Goal: Task Accomplishment & Management: Complete application form

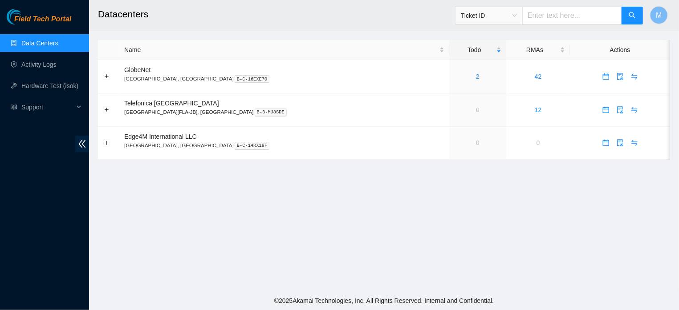
click at [521, 16] on div "Ticket ID" at bounding box center [488, 15] width 67 height 14
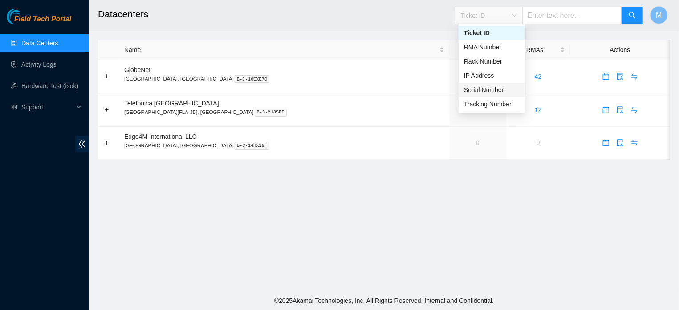
click at [487, 91] on div "Serial Number" at bounding box center [492, 90] width 56 height 10
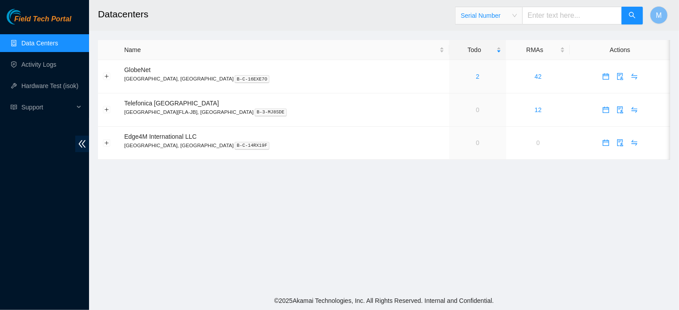
click at [556, 20] on input "text" at bounding box center [572, 16] width 100 height 18
type input "CT-421229-00274"
click at [632, 14] on icon "search" at bounding box center [631, 15] width 7 height 7
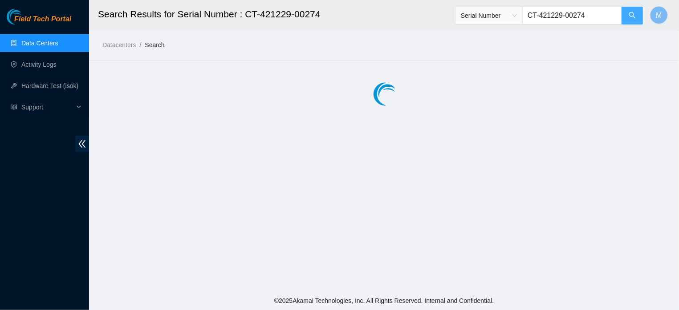
click at [632, 14] on icon "search" at bounding box center [631, 15] width 7 height 7
click at [34, 46] on link "Data Centers" at bounding box center [39, 43] width 36 height 7
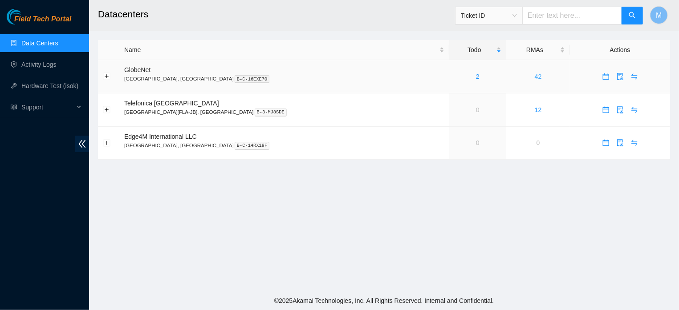
click at [534, 76] on link "42" at bounding box center [537, 76] width 7 height 7
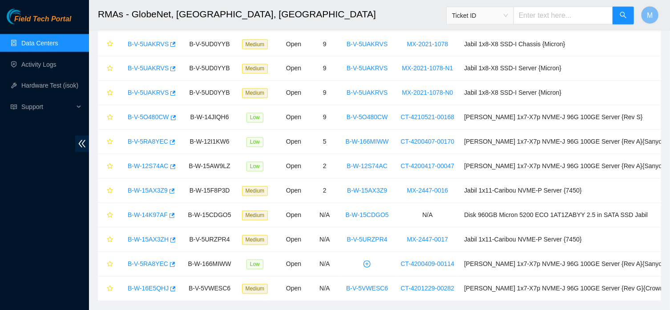
scroll to position [826, 0]
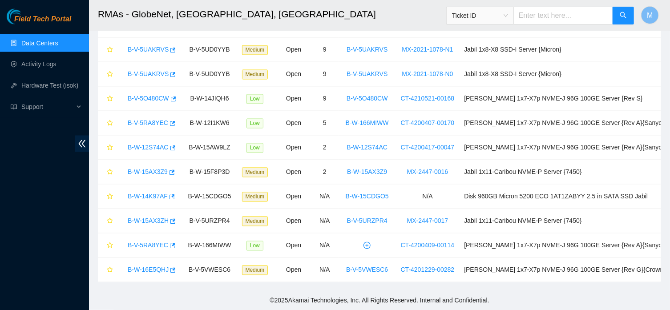
click at [57, 42] on link "Data Centers" at bounding box center [39, 43] width 36 height 7
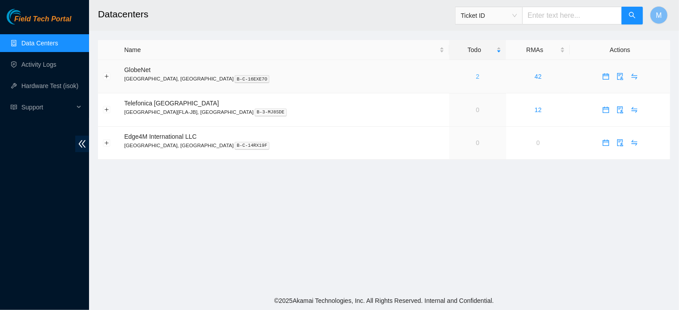
click at [476, 75] on link "2" at bounding box center [478, 76] width 4 height 7
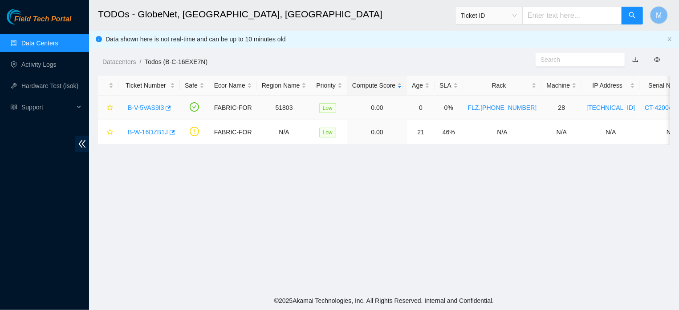
click at [158, 106] on link "B-V-5VAS9I3" at bounding box center [146, 107] width 36 height 7
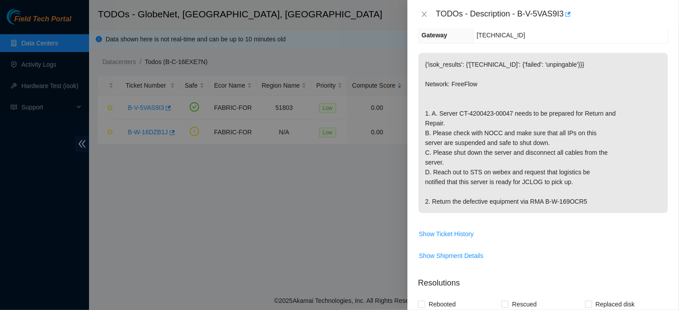
scroll to position [154, 0]
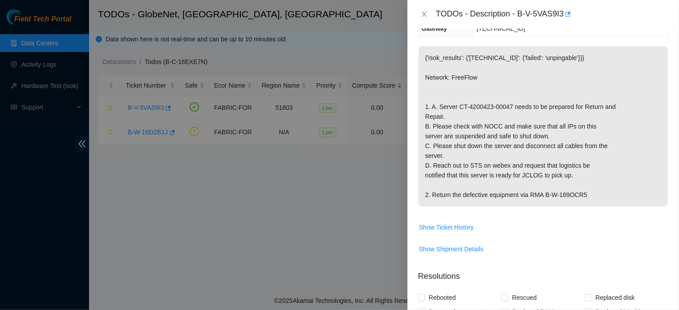
drag, startPoint x: 426, startPoint y: 60, endPoint x: 597, endPoint y: 200, distance: 220.9
click at [597, 200] on p "{'isok_results': {'[TECHNICAL_ID]': {'failed': 'unpingable'}}} Network: FreeFlo…" at bounding box center [542, 126] width 249 height 160
copy p "'isok_results': {'[TECHNICAL_ID]': {'failed': 'unpingable'}}} Network: FreeFlow…"
drag, startPoint x: 515, startPoint y: 13, endPoint x: 558, endPoint y: 19, distance: 43.5
click at [558, 19] on div "TODOs - Description - B-V-5VAS9I3" at bounding box center [552, 14] width 232 height 14
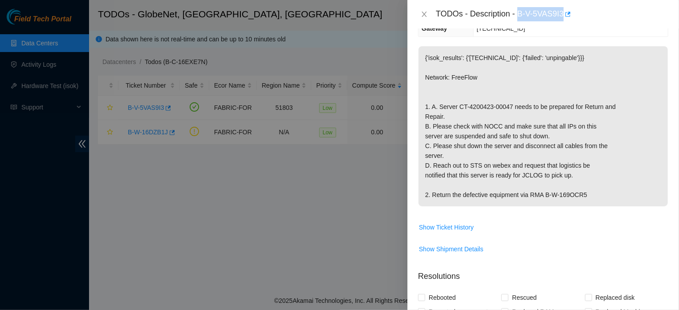
copy div "B-V-5VAS9I3"
click at [422, 12] on icon "close" at bounding box center [423, 14] width 5 height 5
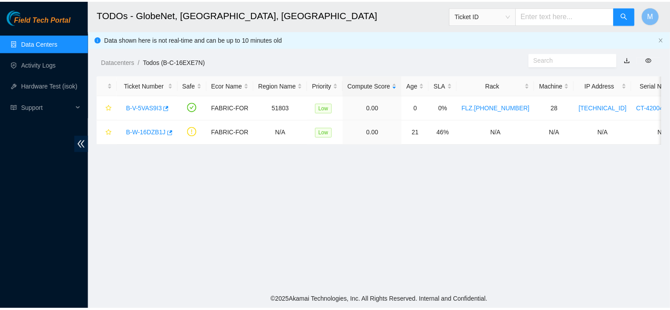
scroll to position [177, 0]
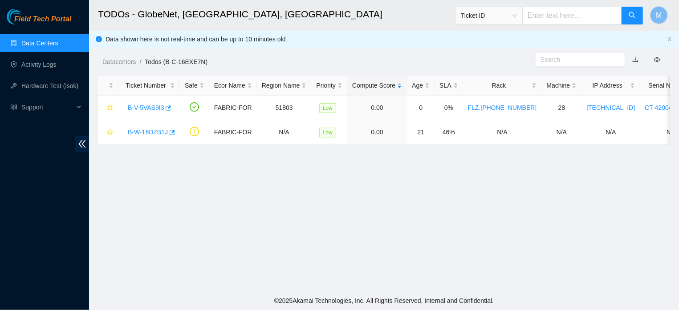
click at [52, 45] on link "Data Centers" at bounding box center [39, 43] width 36 height 7
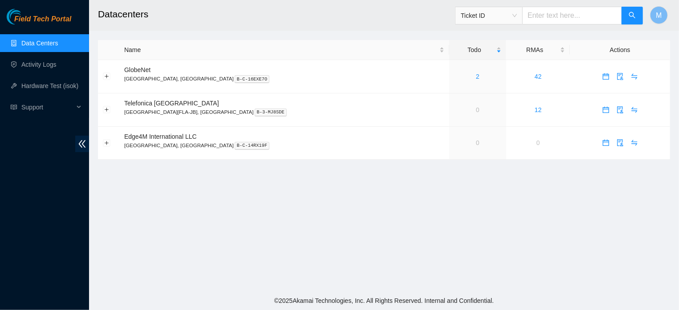
click at [521, 14] on div "Ticket ID" at bounding box center [488, 15] width 67 height 14
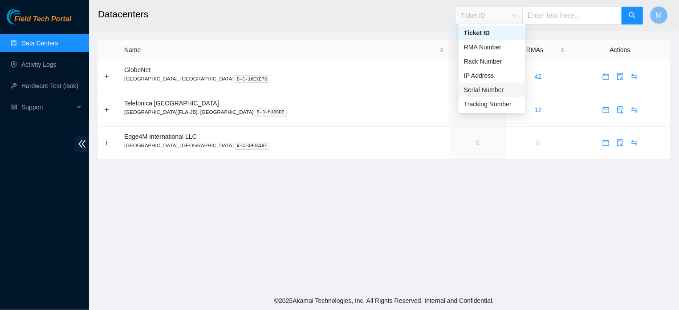
click at [485, 89] on div "Serial Number" at bounding box center [492, 90] width 56 height 10
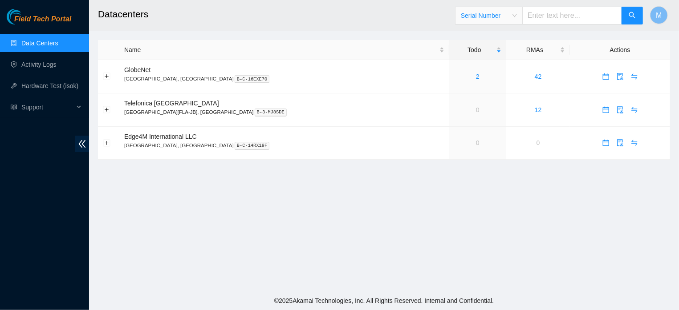
click at [557, 20] on input "text" at bounding box center [572, 16] width 100 height 18
type input "CT-4201229-00274"
click at [629, 12] on button "button" at bounding box center [631, 16] width 21 height 18
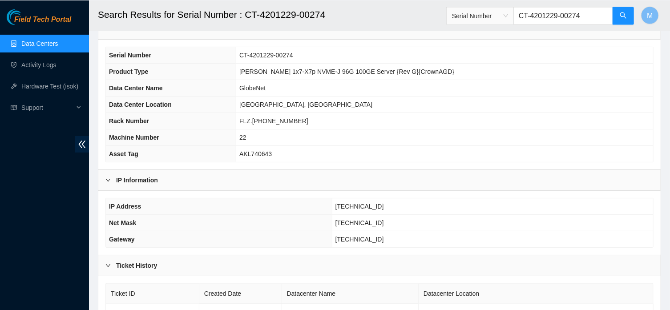
scroll to position [55, 0]
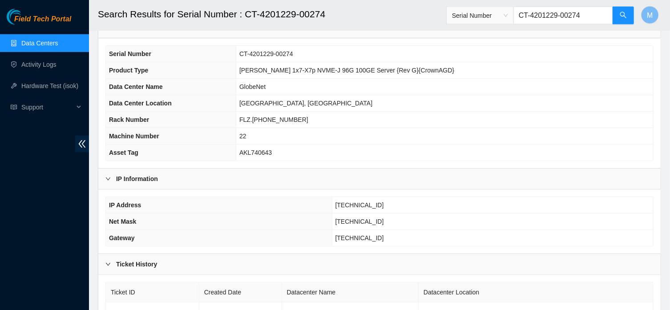
click at [44, 41] on link "Data Centers" at bounding box center [39, 43] width 36 height 7
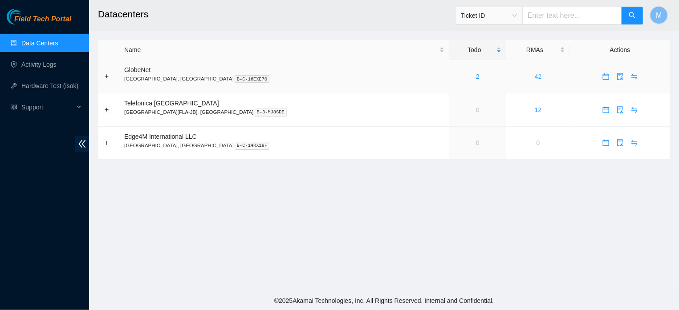
click at [534, 76] on link "42" at bounding box center [537, 76] width 7 height 7
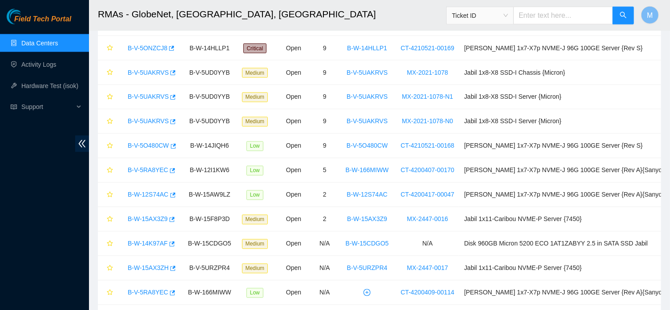
scroll to position [826, 0]
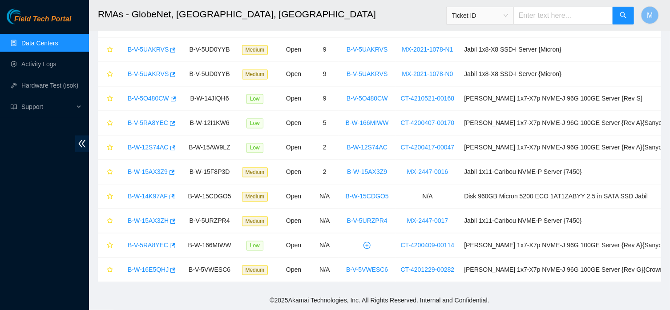
click at [37, 45] on link "Data Centers" at bounding box center [39, 43] width 36 height 7
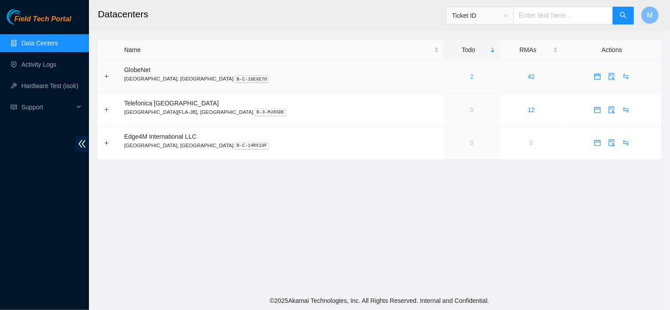
click at [470, 77] on link "2" at bounding box center [472, 76] width 4 height 7
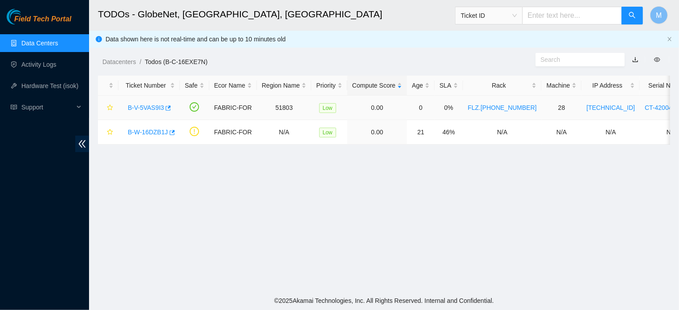
click at [154, 105] on link "B-V-5VAS9I3" at bounding box center [146, 107] width 36 height 7
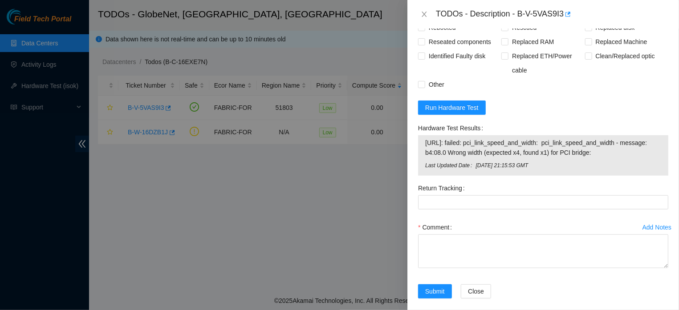
scroll to position [432, 0]
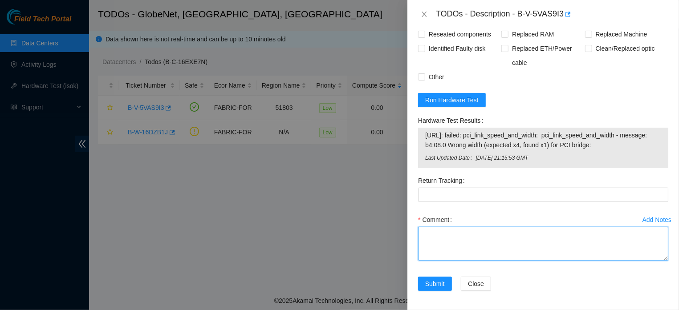
click at [533, 261] on textarea "Comment" at bounding box center [543, 244] width 250 height 34
paste textarea "NOCC CONFIRMED THAT THE MACHINE WAS SAFE TO WORK. THE MACHINE WAS LOCKED (STRAI…"
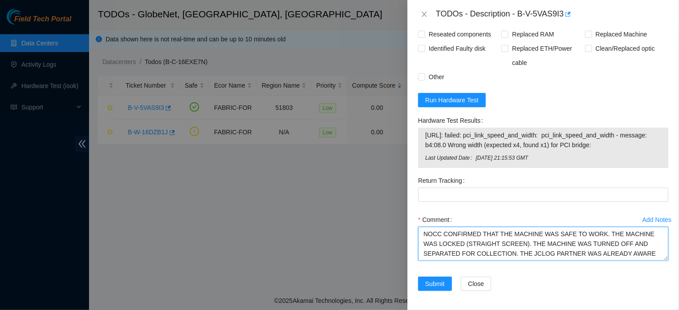
type textarea "NOCC CONFIRMED THAT THE MACHINE WAS SAFE TO WORK. THE MACHINE WAS LOCKED (STRAI…"
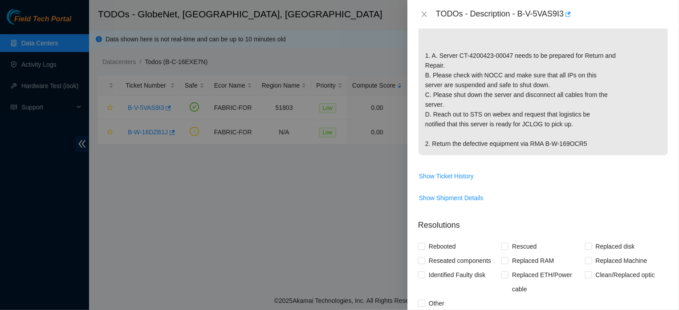
scroll to position [167, 0]
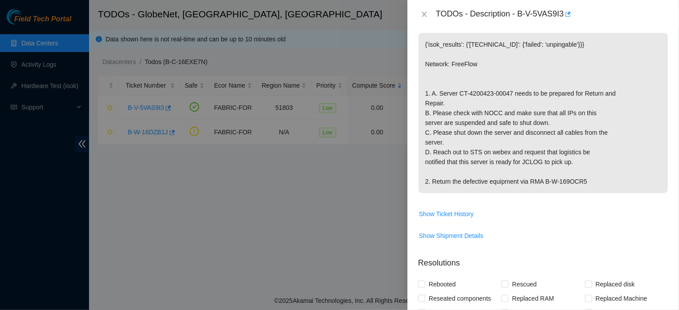
drag, startPoint x: 593, startPoint y: 182, endPoint x: 550, endPoint y: 185, distance: 42.8
click at [550, 185] on p "{'isok_results': {'[TECHNICAL_ID]': {'failed': 'unpingable'}}} Network: FreeFlo…" at bounding box center [542, 113] width 249 height 160
copy p "B-W-169OCR5"
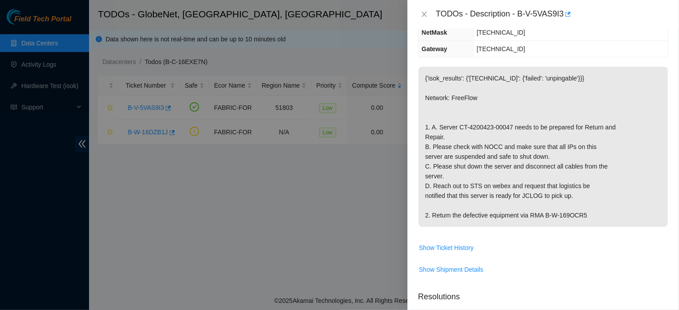
scroll to position [136, 0]
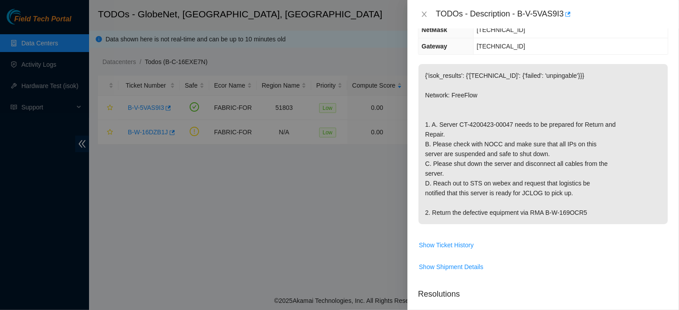
click at [605, 213] on p "{'isok_results': {'[TECHNICAL_ID]': {'failed': 'unpingable'}}} Network: FreeFlo…" at bounding box center [542, 144] width 249 height 160
drag, startPoint x: 584, startPoint y: 214, endPoint x: 536, endPoint y: 216, distance: 48.1
click at [536, 216] on p "{'isok_results': {'[TECHNICAL_ID]': {'failed': 'unpingable'}}} Network: FreeFlo…" at bounding box center [542, 144] width 249 height 160
copy p "RMA B-W-169OCR5"
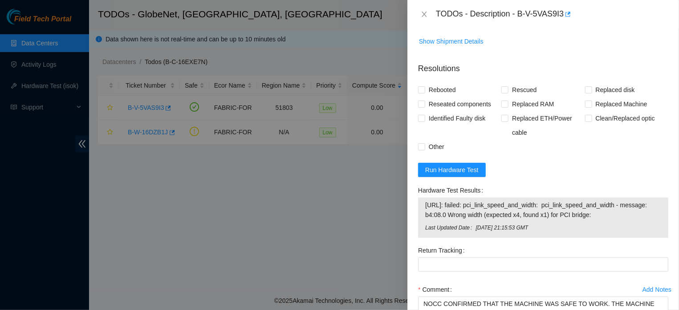
scroll to position [380, 0]
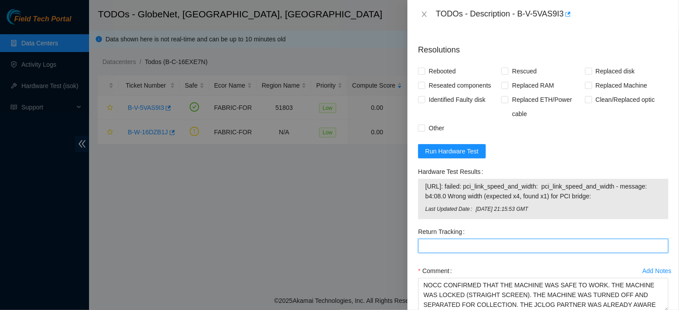
click at [520, 253] on Tracking "Return Tracking" at bounding box center [543, 246] width 250 height 14
paste Tracking "RMA B-W-169OCR5"
type Tracking "RMA B-W-169OCR5"
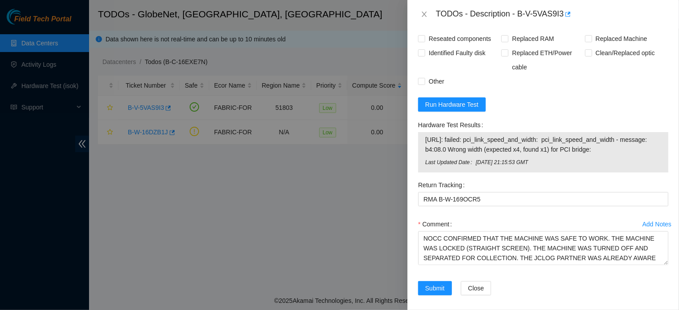
scroll to position [463, 0]
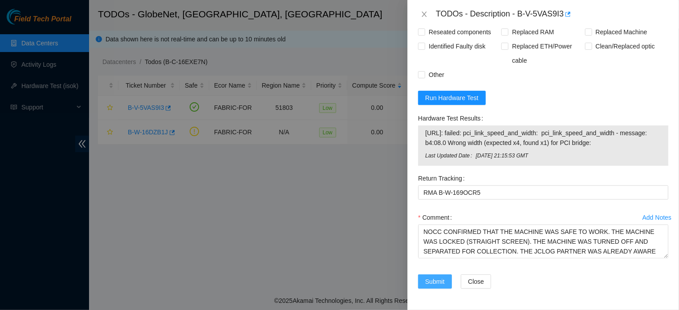
click at [423, 281] on button "Submit" at bounding box center [435, 282] width 34 height 14
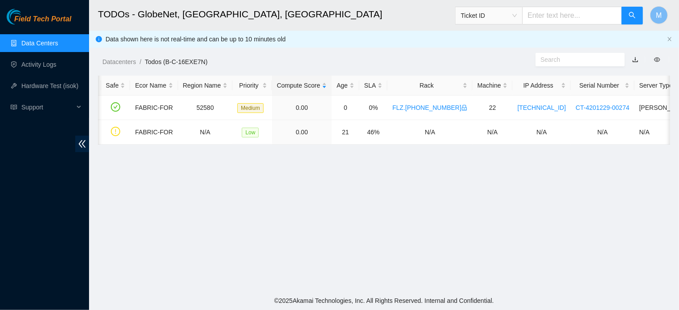
scroll to position [0, 0]
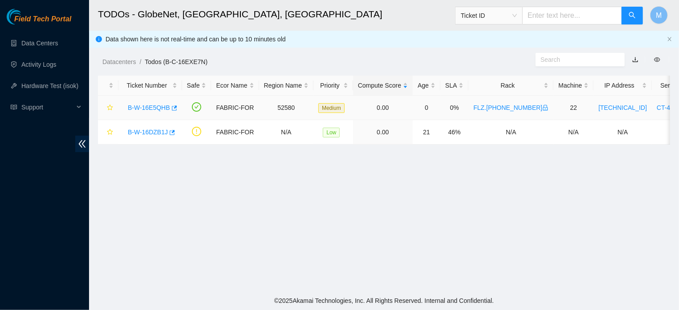
click at [144, 106] on link "B-W-16E5QHB" at bounding box center [149, 107] width 42 height 7
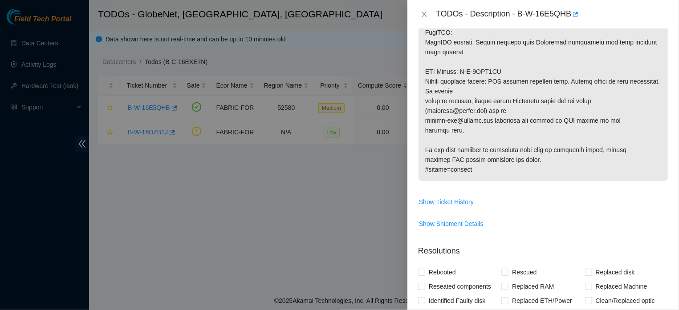
scroll to position [443, 0]
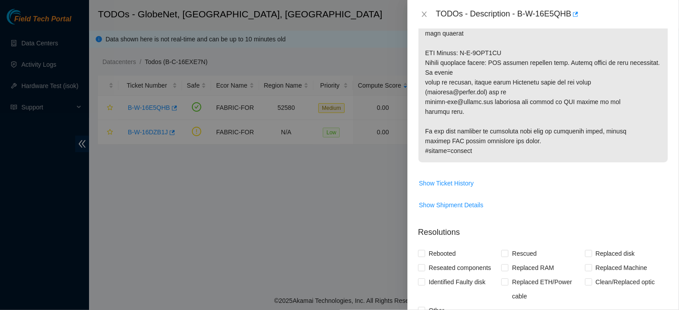
drag, startPoint x: 424, startPoint y: 48, endPoint x: 572, endPoint y: 149, distance: 179.0
copy p "Network: CRYPTO No suspension records found. Call NOCC (+1 617 444 3007) and as…"
click at [635, 205] on span "Show Shipment Details" at bounding box center [542, 205] width 249 height 14
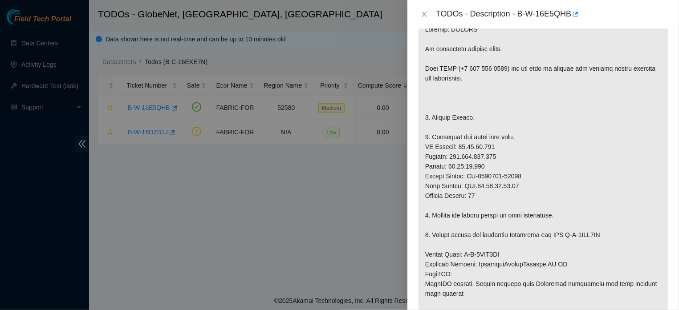
scroll to position [196, 0]
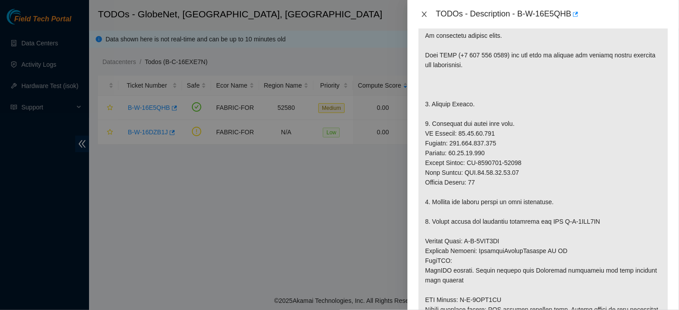
click at [419, 15] on button "Close" at bounding box center [424, 14] width 12 height 8
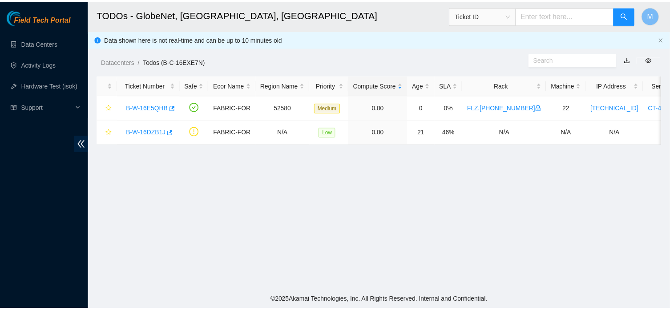
scroll to position [199, 0]
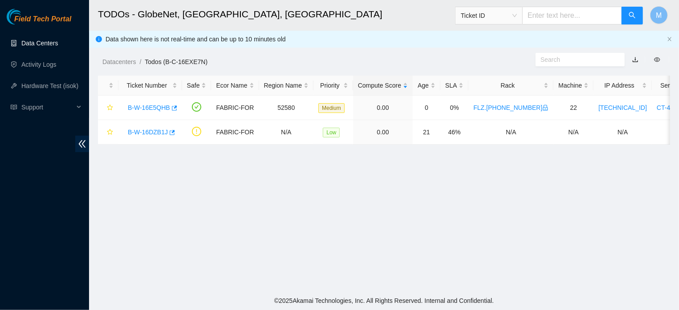
click at [41, 41] on link "Data Centers" at bounding box center [39, 43] width 36 height 7
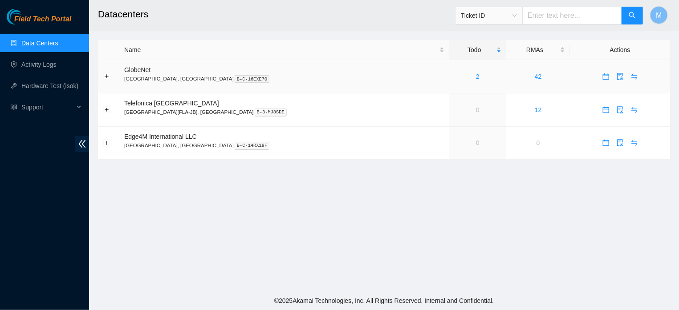
click at [602, 77] on icon "calendar" at bounding box center [605, 76] width 7 height 7
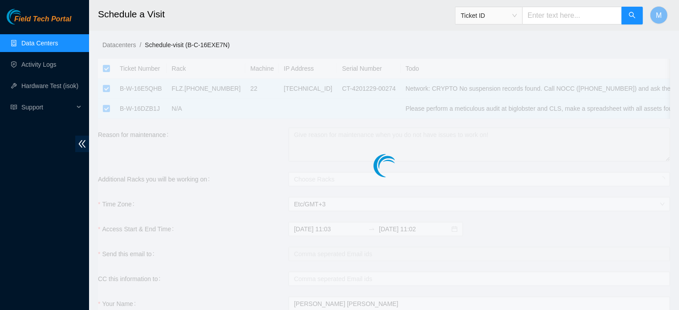
checkbox input "true"
type input "2025-10-08 11:03"
type input "2025-10-09 11:02"
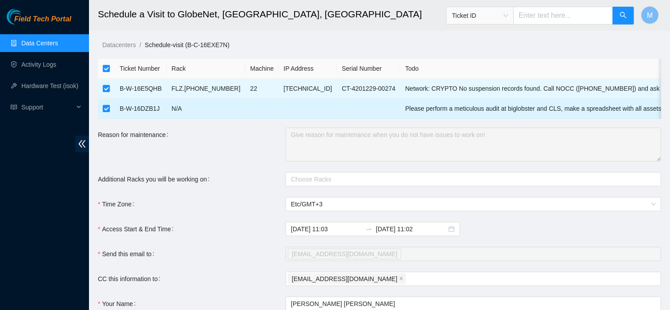
click at [107, 109] on input "checkbox" at bounding box center [106, 108] width 7 height 7
checkbox input "false"
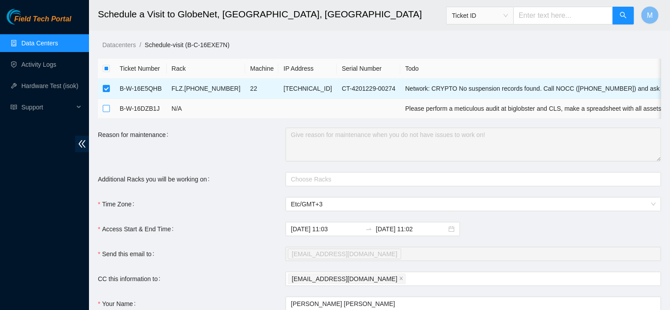
checkbox input "false"
click at [348, 211] on span "Etc/GMT+3" at bounding box center [473, 204] width 365 height 13
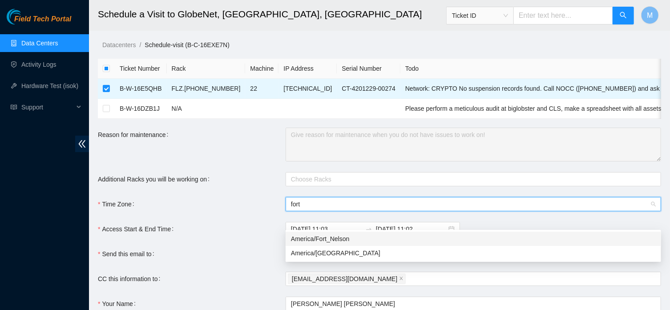
type input "forta"
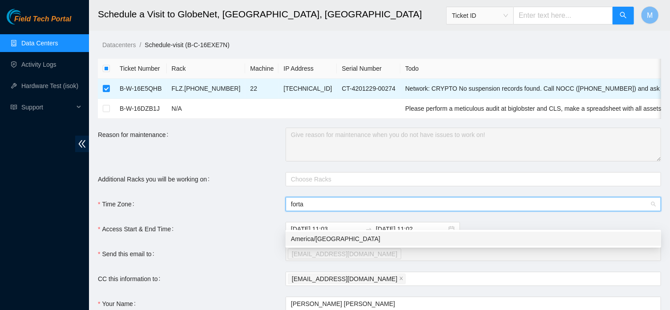
click at [335, 236] on div "America/Fortaleza" at bounding box center [473, 239] width 365 height 10
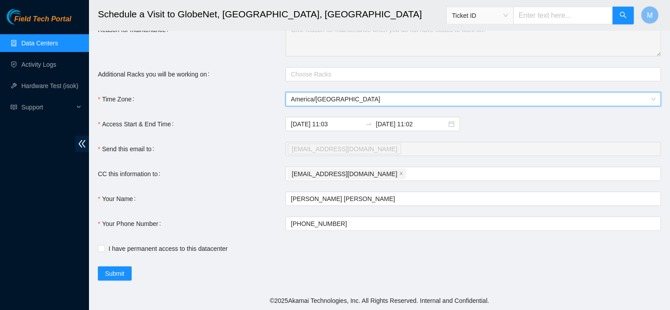
scroll to position [122, 0]
click at [402, 127] on input "2025-10-09 11:02" at bounding box center [411, 124] width 71 height 10
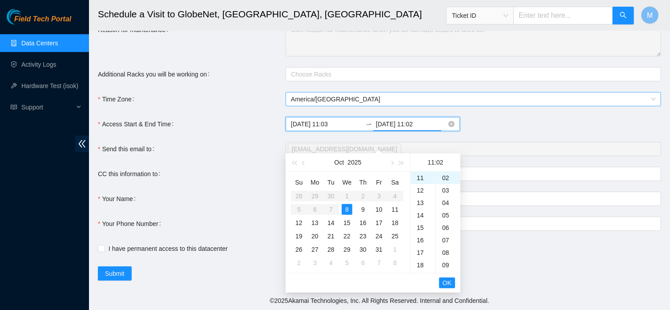
scroll to position [25, 0]
drag, startPoint x: 423, startPoint y: 125, endPoint x: 411, endPoint y: 126, distance: 12.1
click at [410, 126] on input "2025-10-08 11:02" at bounding box center [411, 124] width 71 height 10
click at [445, 278] on span "OK" at bounding box center [447, 283] width 9 height 10
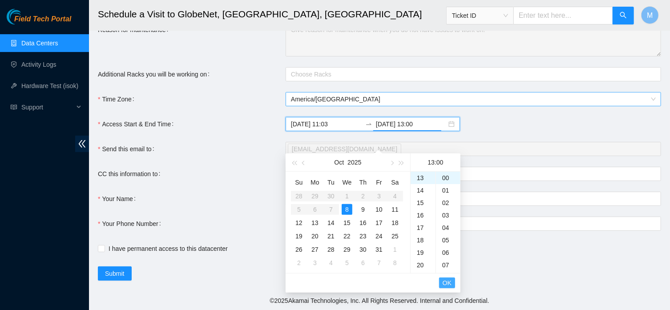
type input "2025-10-08 13:00"
click at [446, 278] on span "OK" at bounding box center [447, 283] width 9 height 10
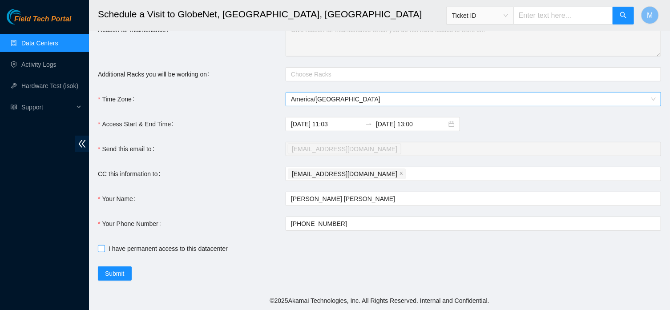
click at [180, 251] on span "I have permanent access to this datacenter" at bounding box center [168, 249] width 126 height 10
click at [104, 251] on input "I have permanent access to this datacenter" at bounding box center [101, 248] width 6 height 6
checkbox input "true"
click at [127, 271] on button "Submit" at bounding box center [115, 274] width 34 height 14
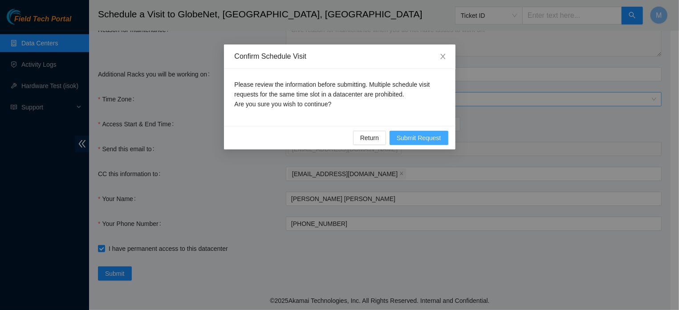
click at [422, 133] on button "Submit Request" at bounding box center [418, 138] width 59 height 14
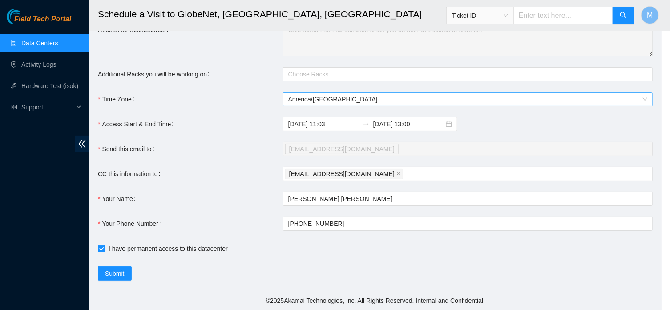
type input "2025-10-08 11:04"
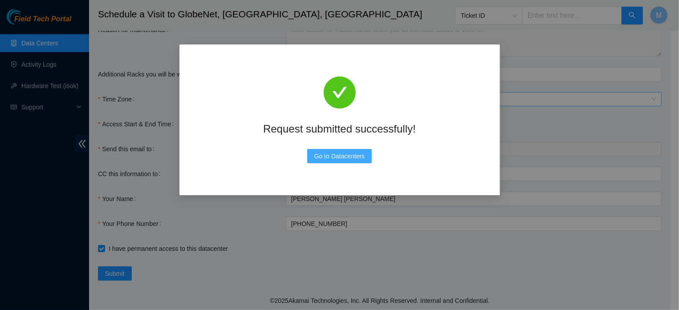
click at [355, 157] on span "Go to Datacenters" at bounding box center [339, 156] width 51 height 10
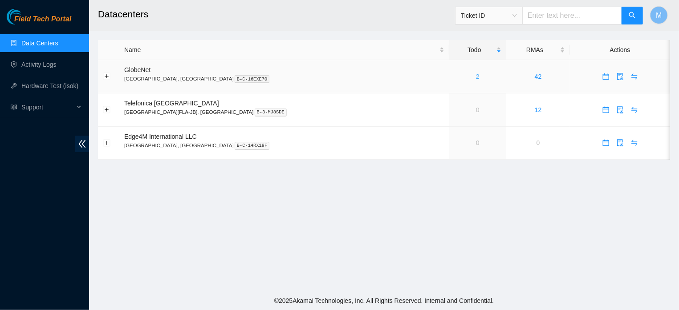
click at [476, 77] on link "2" at bounding box center [478, 76] width 4 height 7
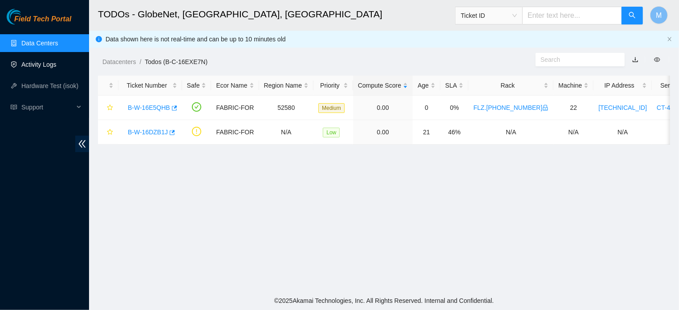
click at [55, 66] on link "Activity Logs" at bounding box center [38, 64] width 35 height 7
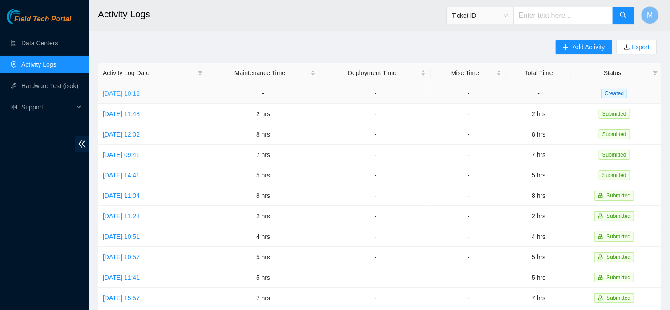
click at [140, 93] on link "Wed, 08 Oct 2025 10:12" at bounding box center [121, 93] width 37 height 7
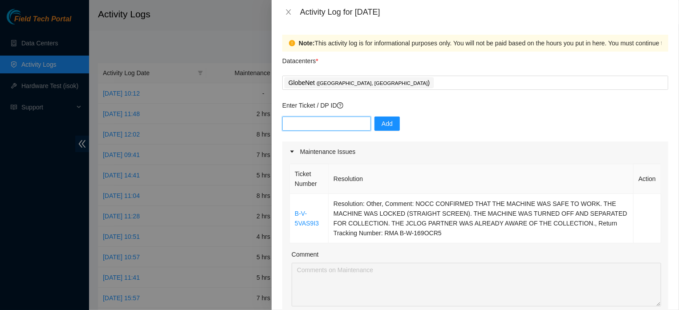
click at [305, 127] on input "text" at bounding box center [326, 124] width 89 height 14
paste input "B-W-16DZB1J"
type input "B-W-16DZB1J"
click at [391, 123] on button "Add" at bounding box center [386, 124] width 25 height 14
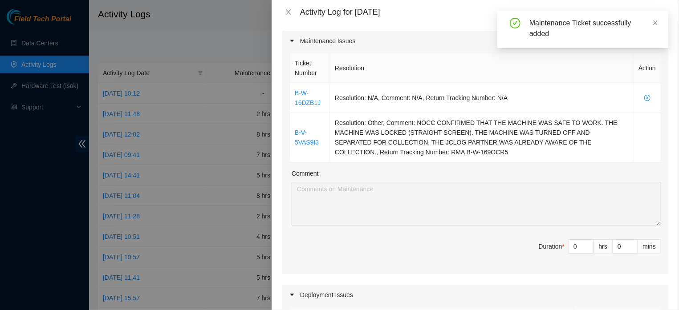
scroll to position [131, 0]
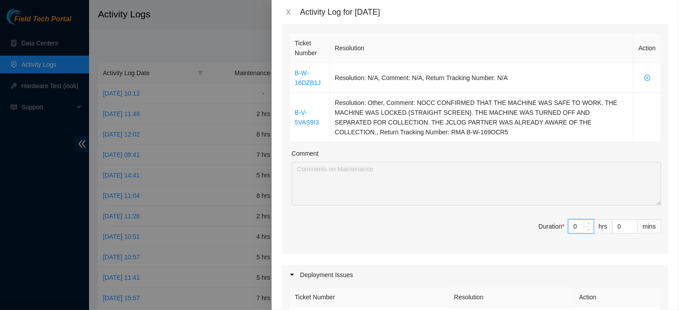
drag, startPoint x: 574, startPoint y: 226, endPoint x: 558, endPoint y: 229, distance: 15.3
click at [568, 229] on input "0" at bounding box center [580, 226] width 25 height 13
type input "3"
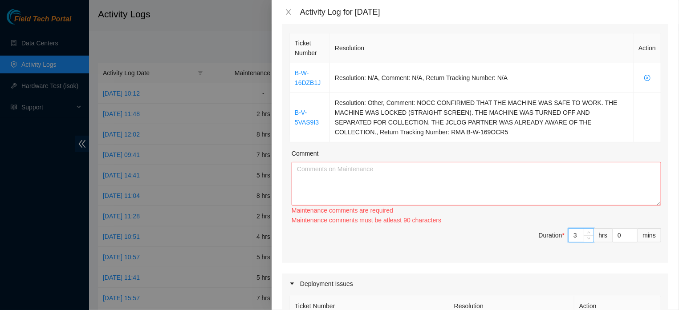
type input "3"
click at [316, 177] on textarea "Comment" at bounding box center [475, 184] width 369 height 44
paste textarea "Separation and disposal of old and non-standard cables. Separation of cables fo…"
type textarea "Separation and disposal of old and non-standard cables. Separation of cables fo…"
click at [308, 164] on textarea "Comment" at bounding box center [475, 184] width 369 height 44
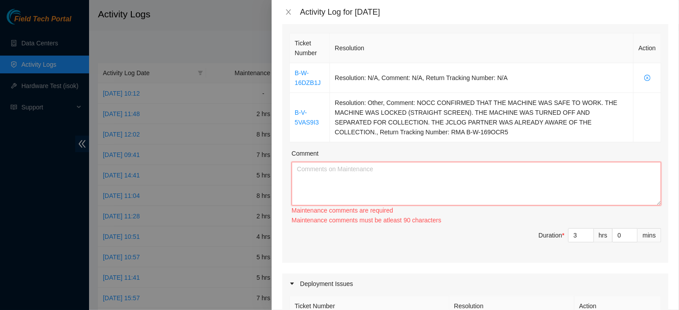
paste textarea "Separation and disposal of old and non-standard power cables. Separation of cab…"
type textarea "Separation and disposal of old and non-standard power cables. Separation of cab…"
click at [327, 169] on textarea "Comment" at bounding box center [475, 184] width 369 height 44
paste textarea "Separation and disposal of various old and non-standard cables. Separation of v…"
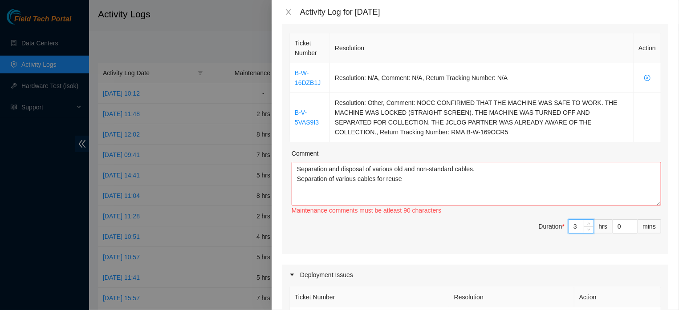
click at [570, 226] on input "3" at bounding box center [580, 226] width 25 height 13
click at [509, 187] on textarea "Separation and disposal of various old and non-standard cables. Separation of v…" at bounding box center [475, 184] width 369 height 44
click at [299, 172] on textarea "Separation and disposal of various old and non-standard cables. Separation of v…" at bounding box center [475, 184] width 369 height 44
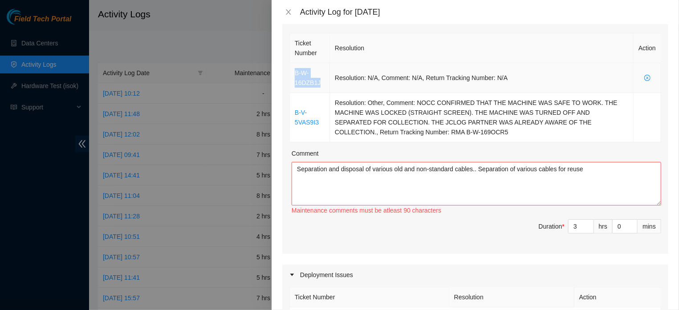
drag, startPoint x: 291, startPoint y: 73, endPoint x: 337, endPoint y: 80, distance: 46.8
click at [330, 80] on td "B-W-16DZB1J" at bounding box center [310, 78] width 40 height 30
copy link "B-W-16DZB1J"
click at [295, 162] on textarea "Separation and disposal of various old and non-standard cables.. Separation of …" at bounding box center [475, 184] width 369 height 44
paste textarea "B-W-16DZB1J"
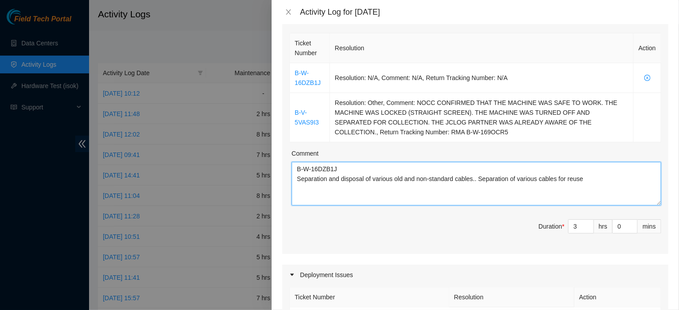
click at [351, 162] on textarea "B-W-16DZB1J Separation and disposal of various old and non-standard cables.. Se…" at bounding box center [475, 184] width 369 height 44
type textarea "B-W-16DZB1J: Separation and disposal of various old and non-standard cables.. S…"
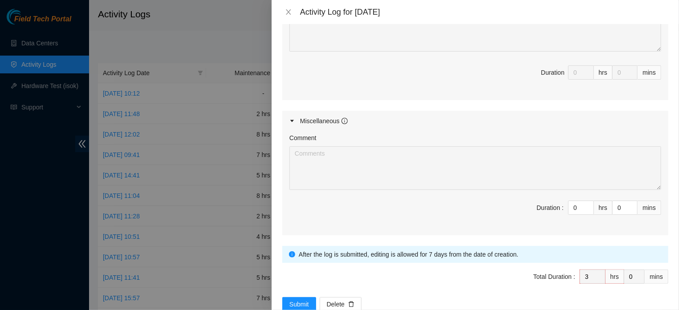
scroll to position [507, 0]
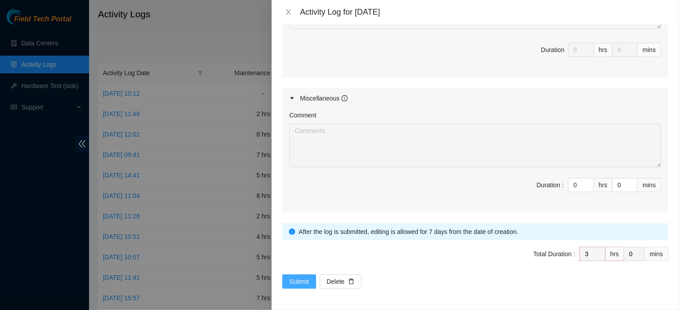
click at [295, 281] on span "Submit" at bounding box center [299, 282] width 20 height 10
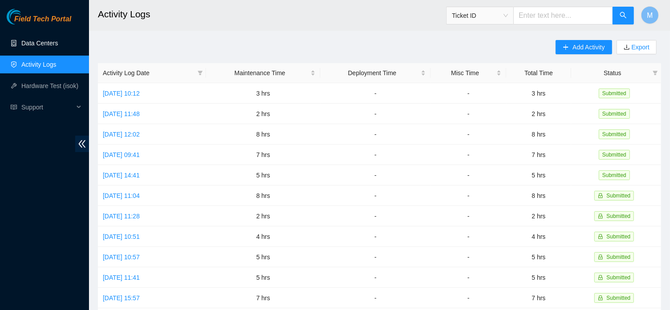
click at [46, 44] on link "Data Centers" at bounding box center [39, 43] width 36 height 7
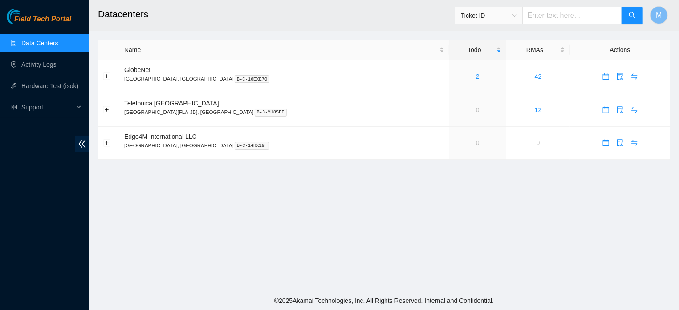
click at [25, 41] on link "Data Centers" at bounding box center [39, 43] width 36 height 7
